Goal: Check status: Check status

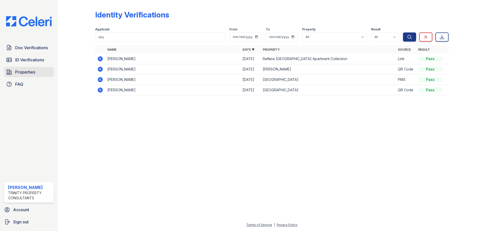
click at [24, 76] on link "Properties" at bounding box center [29, 72] width 50 height 10
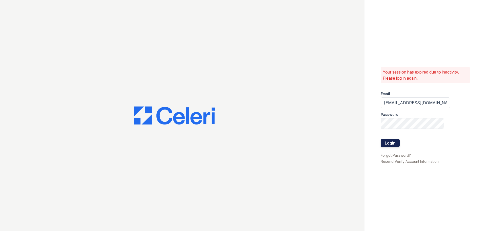
click at [392, 143] on button "Login" at bounding box center [390, 143] width 19 height 8
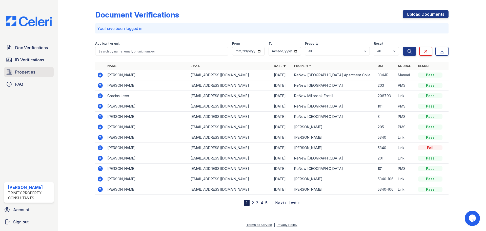
click at [29, 71] on span "Properties" at bounding box center [25, 72] width 20 height 6
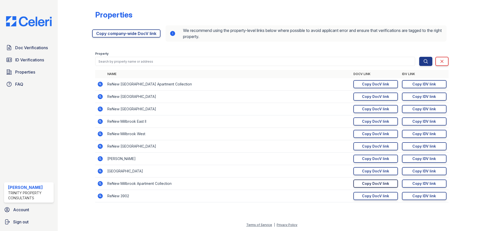
click at [390, 183] on link "Copy DocV link Copy link" at bounding box center [376, 183] width 45 height 8
click at [38, 53] on div "Doc Verifications ID Verifications Properties FAQ" at bounding box center [29, 66] width 54 height 47
click at [41, 58] on span "ID Verifications" at bounding box center [29, 60] width 29 height 6
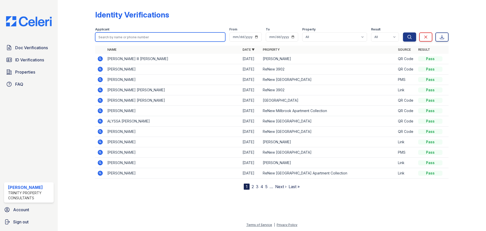
click at [139, 38] on input "search" at bounding box center [160, 36] width 130 height 9
type input "struck"
click at [403, 32] on button "Search" at bounding box center [409, 36] width 13 height 9
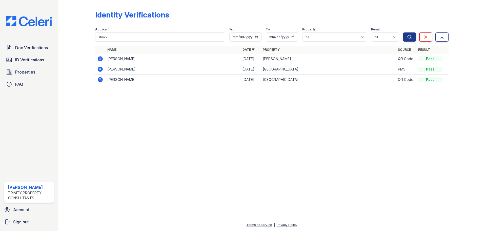
click at [99, 60] on icon at bounding box center [100, 58] width 5 height 5
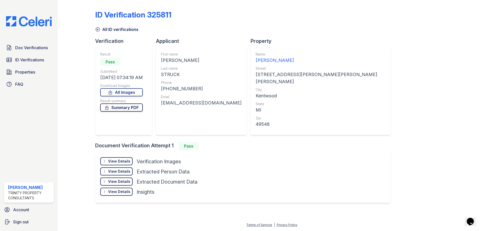
click at [125, 107] on link "Summary PDF" at bounding box center [121, 107] width 43 height 8
